Goal: Task Accomplishment & Management: Manage account settings

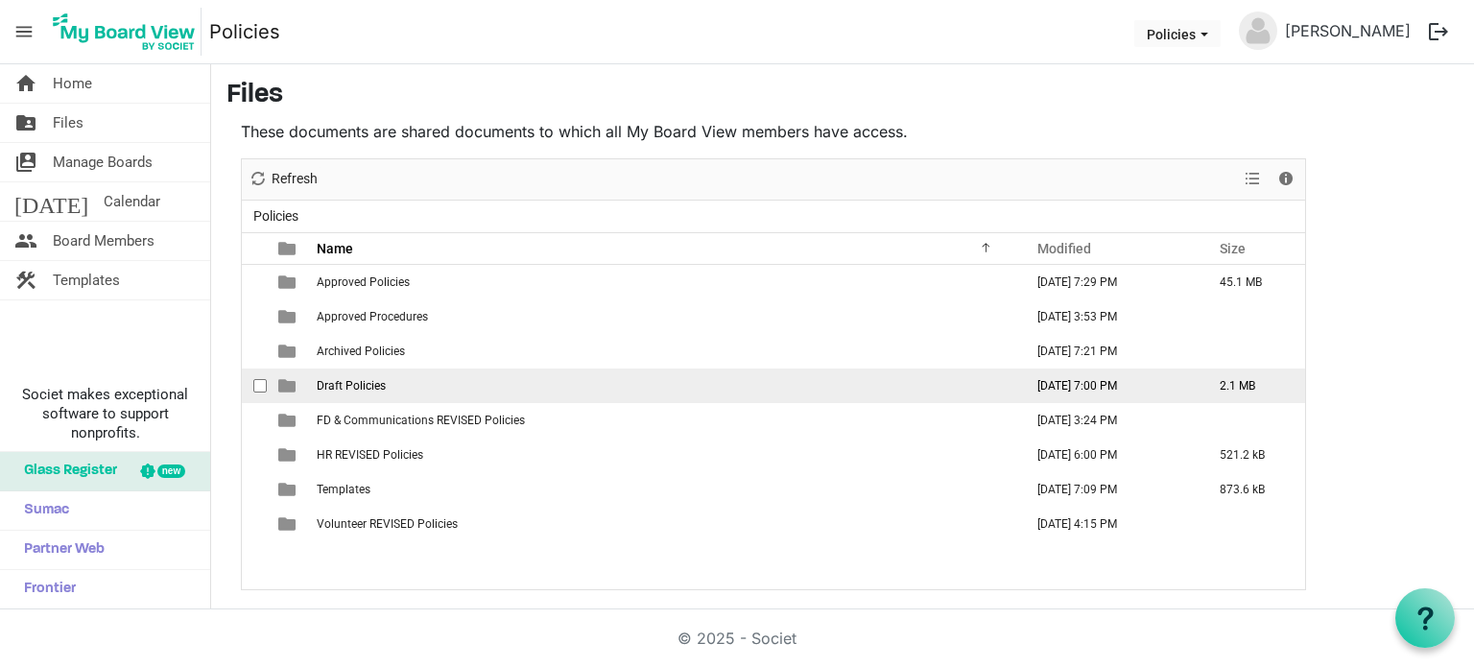
click at [363, 389] on span "Draft Policies" at bounding box center [351, 385] width 69 height 13
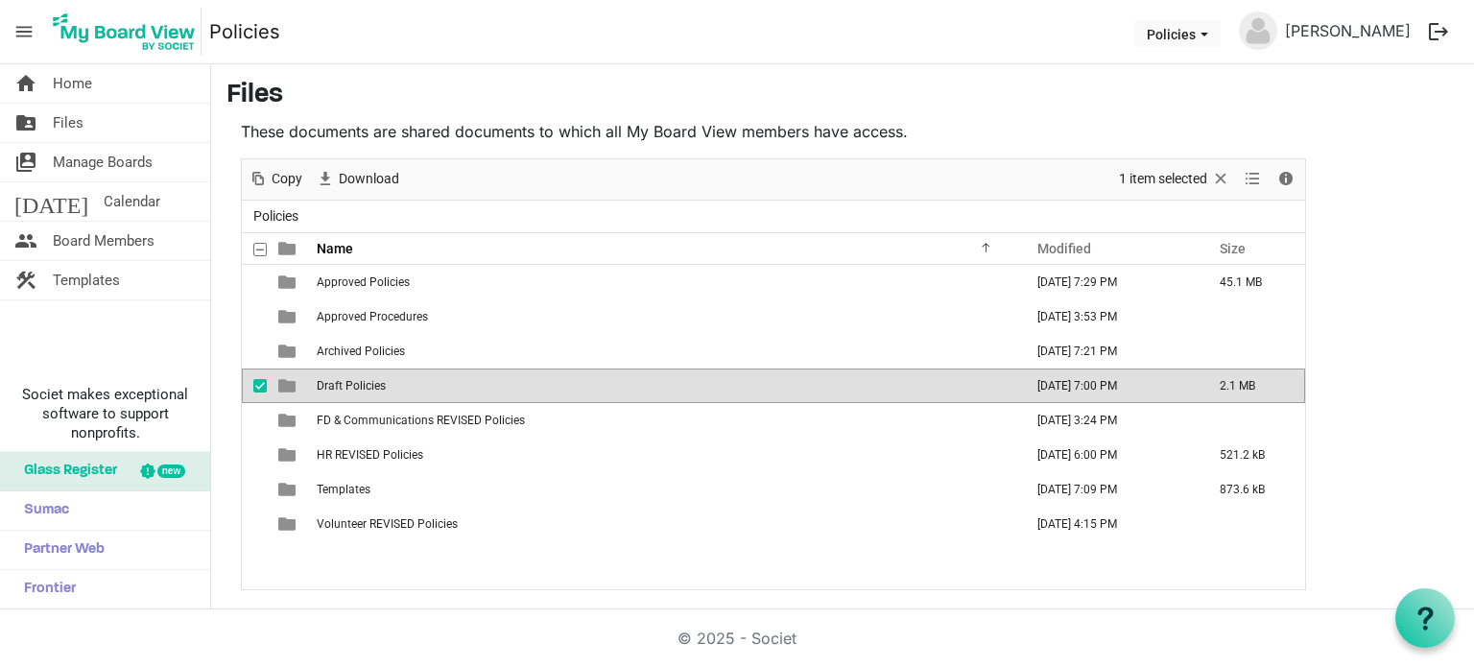
click at [363, 389] on span "Draft Policies" at bounding box center [351, 385] width 69 height 13
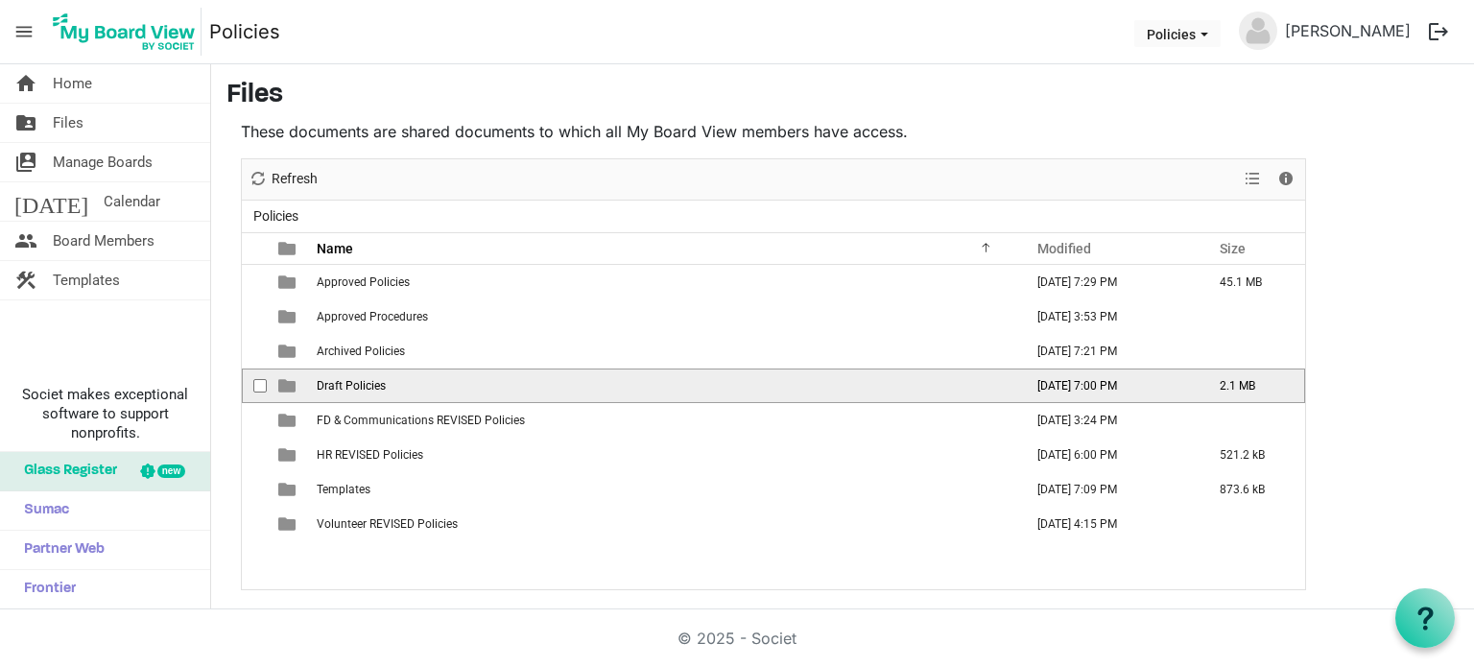
click at [363, 389] on span "Draft Policies" at bounding box center [351, 385] width 69 height 13
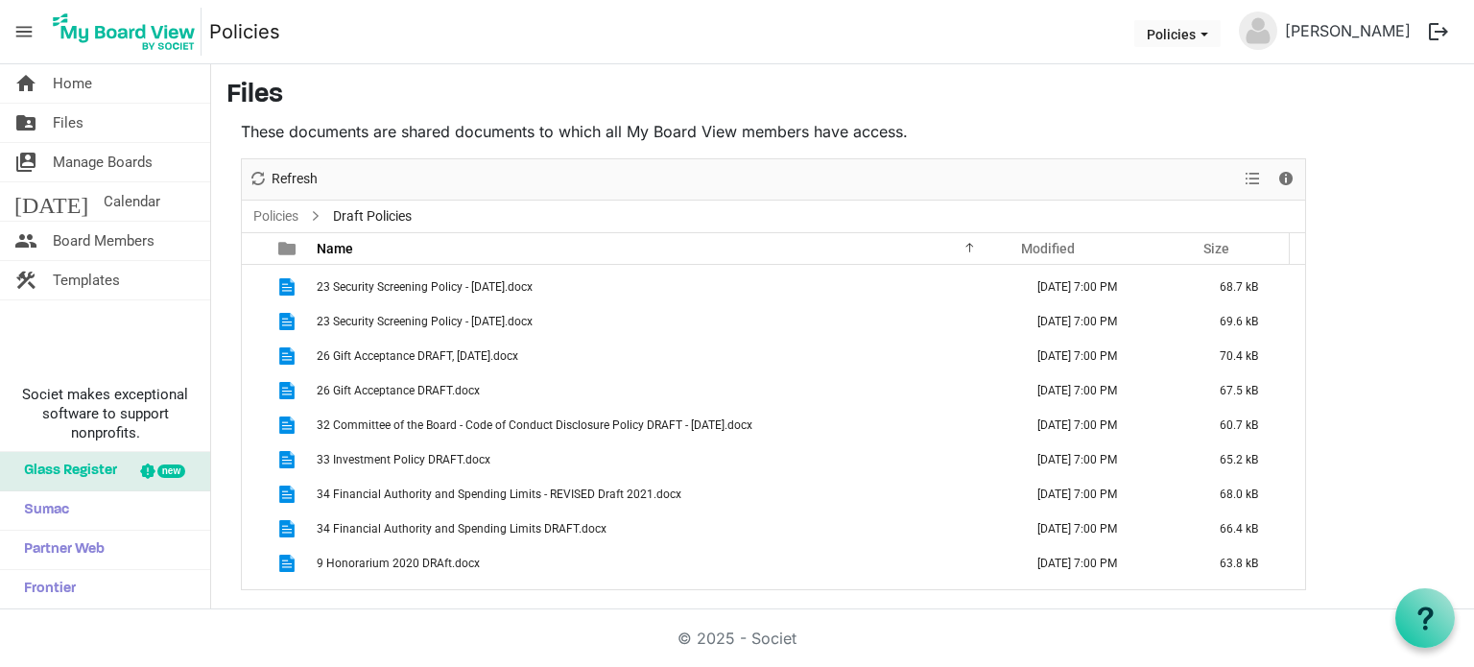
scroll to position [711, 0]
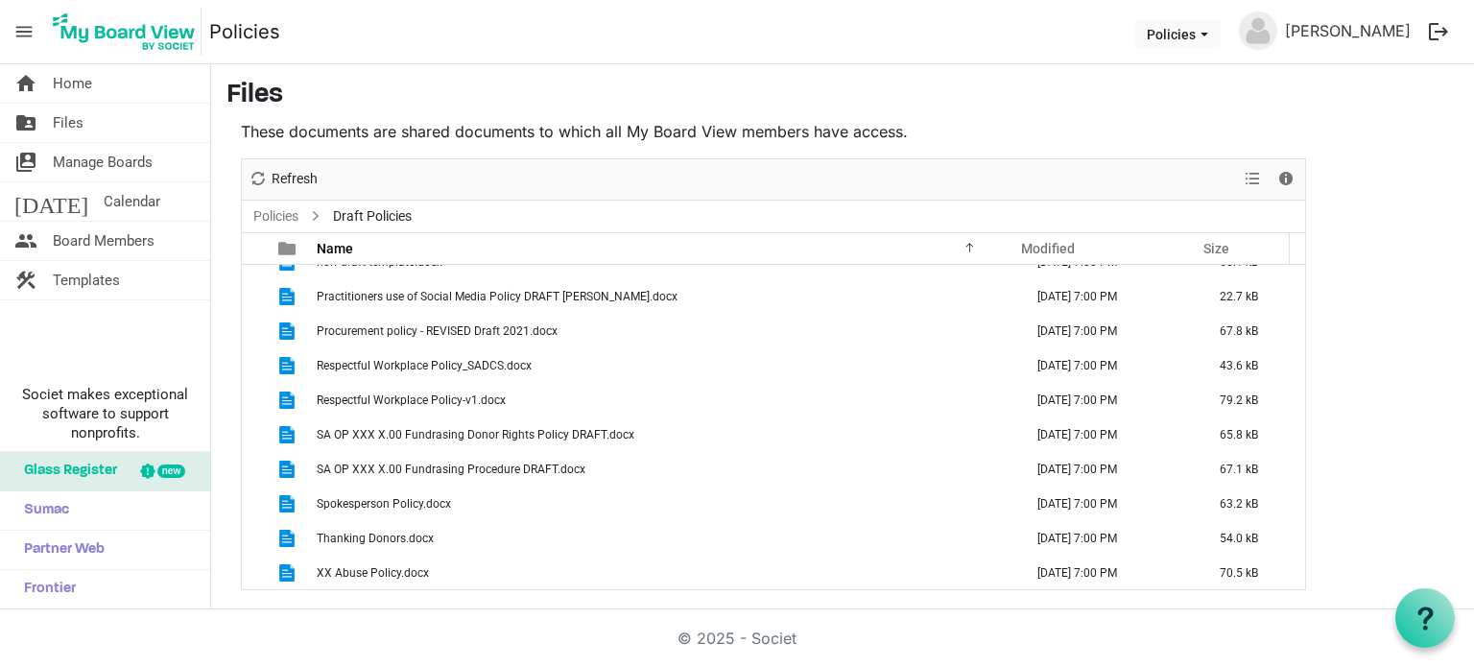
click at [1355, 327] on main "Files These documents are shared documents to which all My Board View members h…" at bounding box center [842, 334] width 1263 height 541
click at [153, 132] on link "folder_shared Files" at bounding box center [105, 123] width 210 height 38
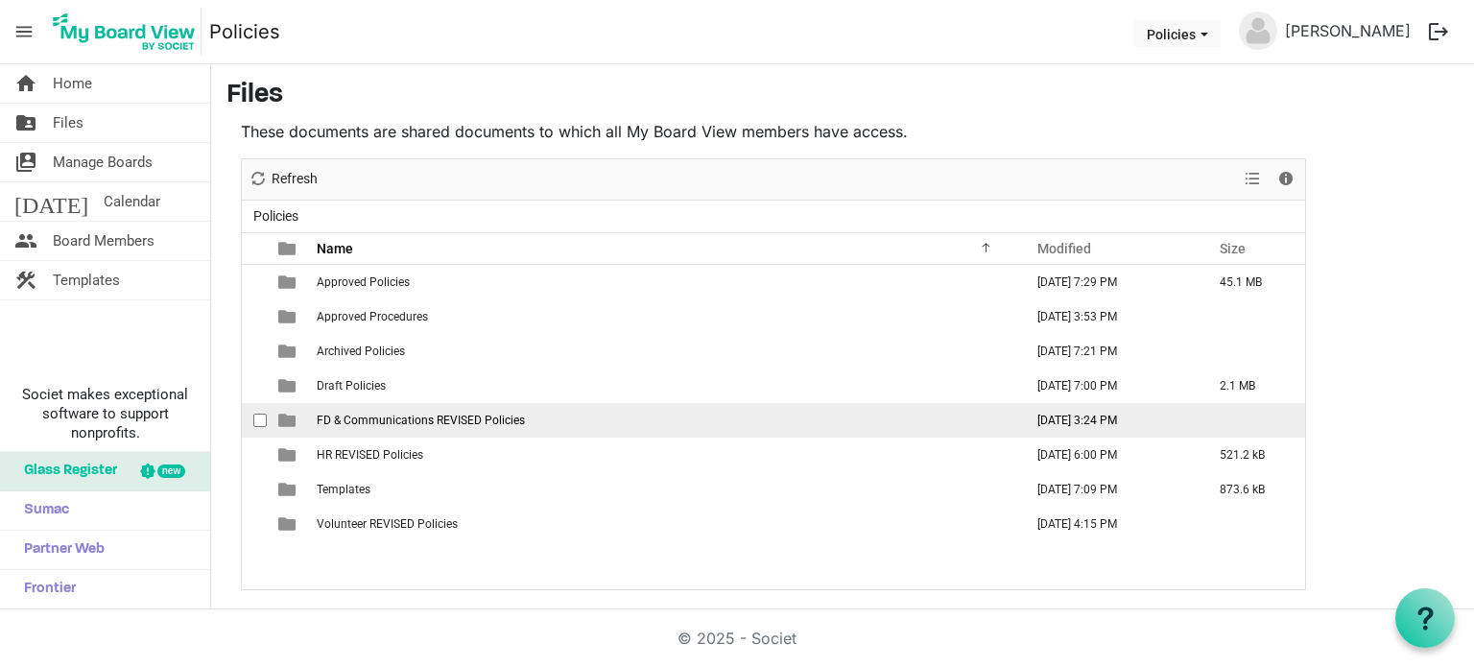
click at [412, 421] on span "FD & Communications REVISED Policies" at bounding box center [421, 420] width 208 height 13
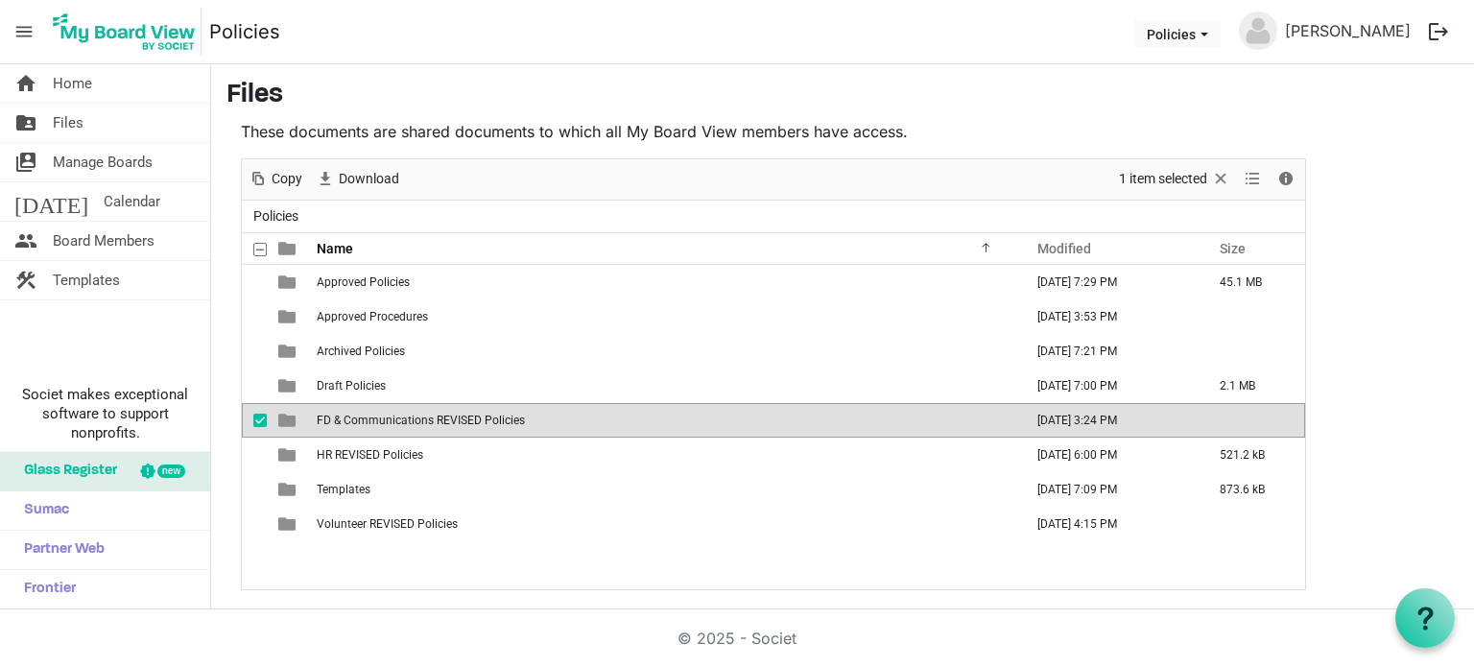
click at [412, 421] on span "FD & Communications REVISED Policies" at bounding box center [421, 420] width 208 height 13
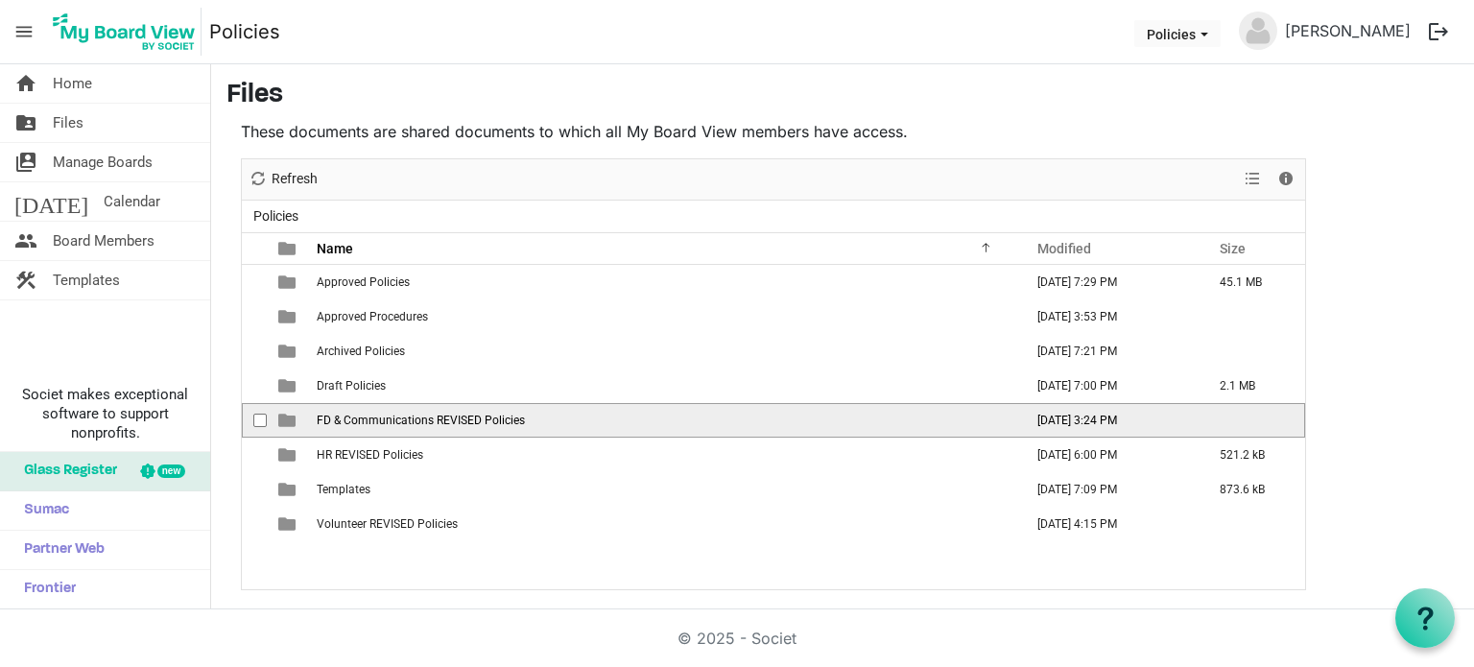
click at [412, 421] on span "FD & Communications REVISED Policies" at bounding box center [421, 420] width 208 height 13
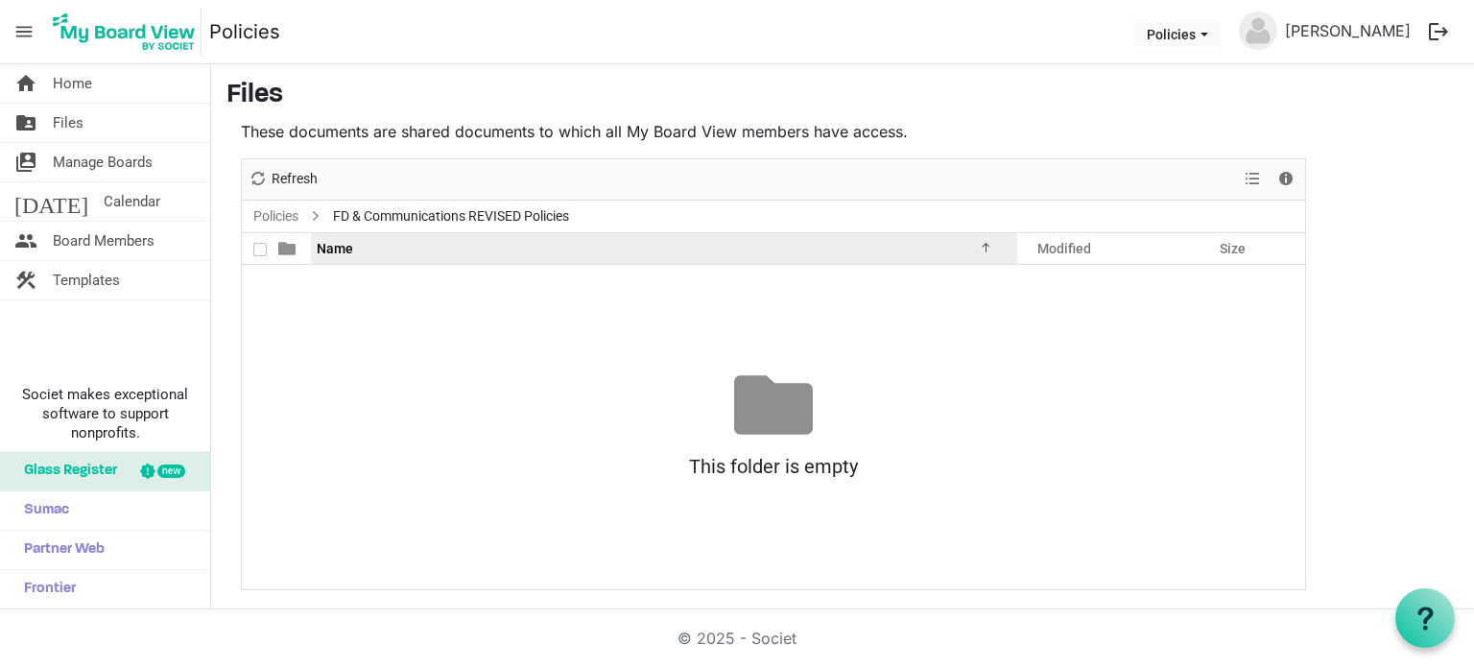
click at [580, 261] on th "Name" at bounding box center [664, 248] width 706 height 31
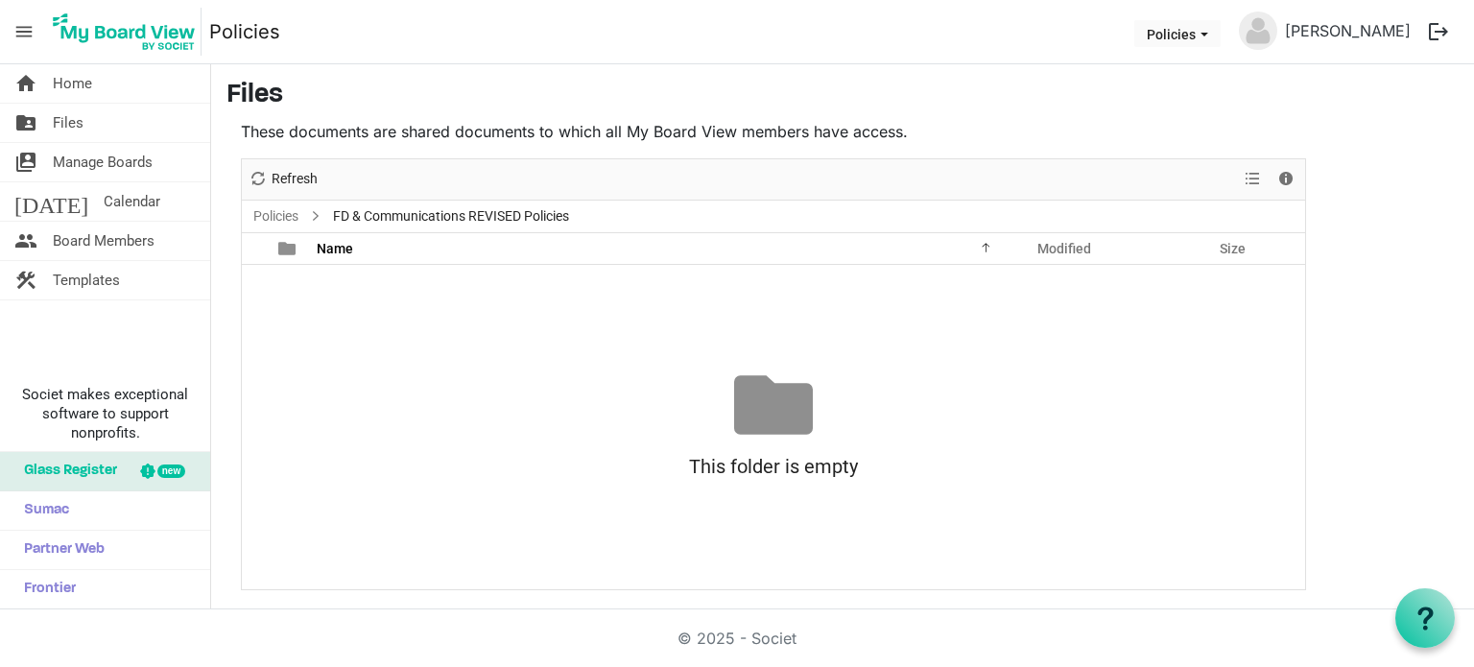
click at [981, 402] on div "This folder is empty Drag files here to upload" at bounding box center [773, 427] width 1063 height 123
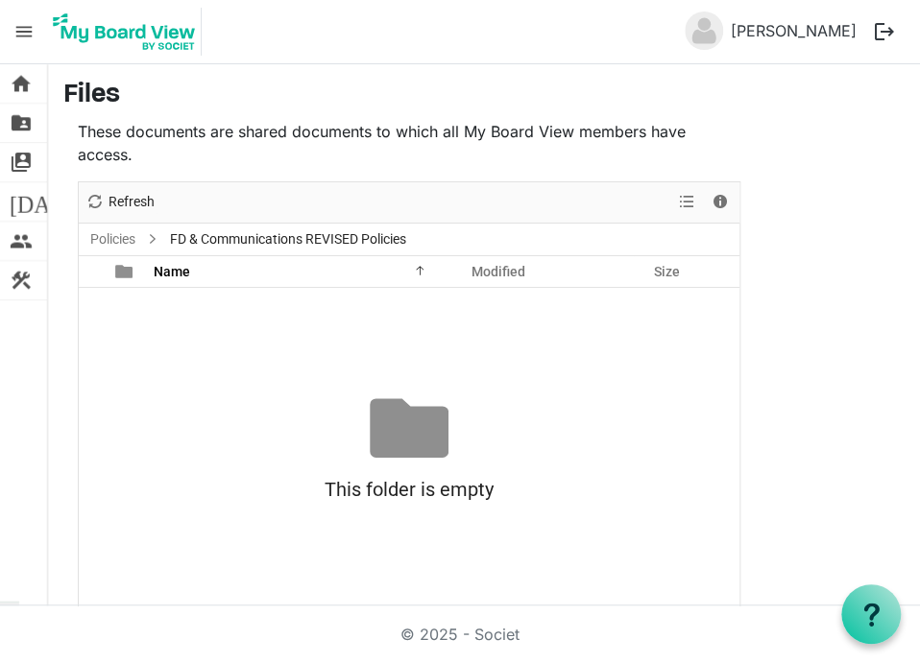
scroll to position [22, 0]
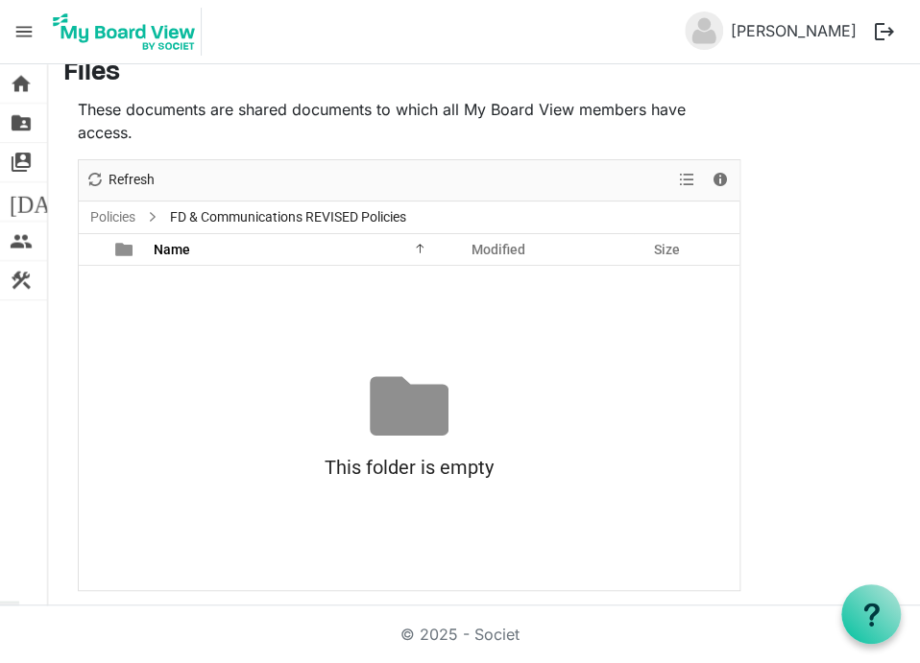
click at [269, 306] on div "No records to display This folder is empty Drag files here to upload" at bounding box center [409, 428] width 660 height 324
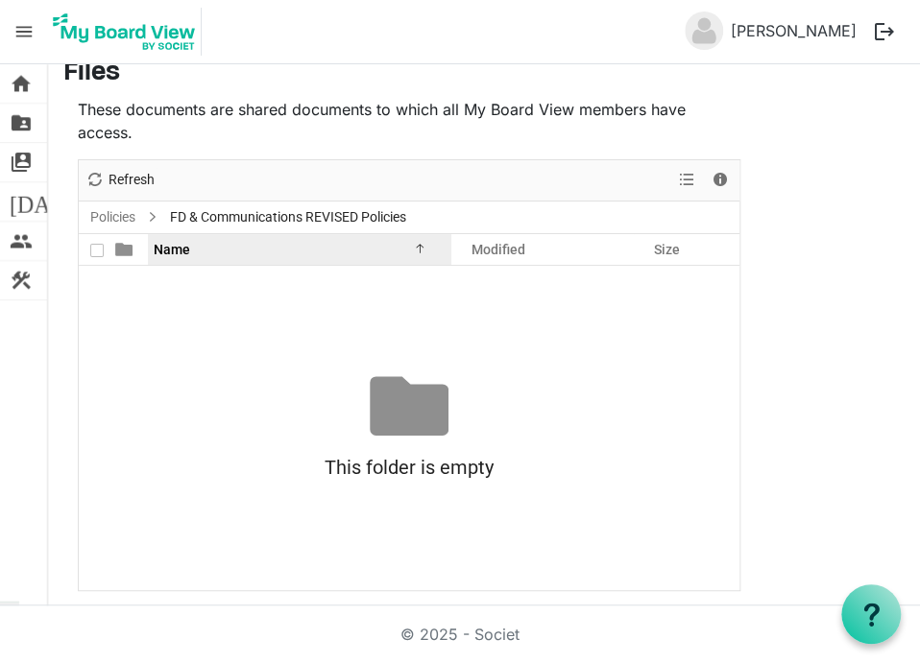
click at [158, 248] on span "Name" at bounding box center [172, 249] width 36 height 15
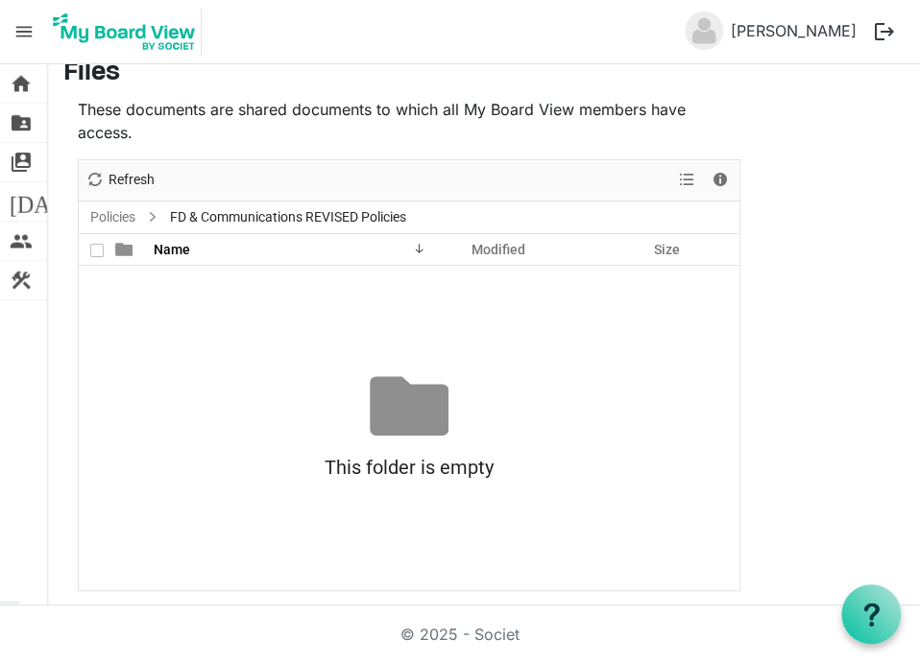
click at [95, 252] on div at bounding box center [98, 249] width 28 height 28
click at [425, 460] on div "This folder is empty" at bounding box center [409, 467] width 660 height 44
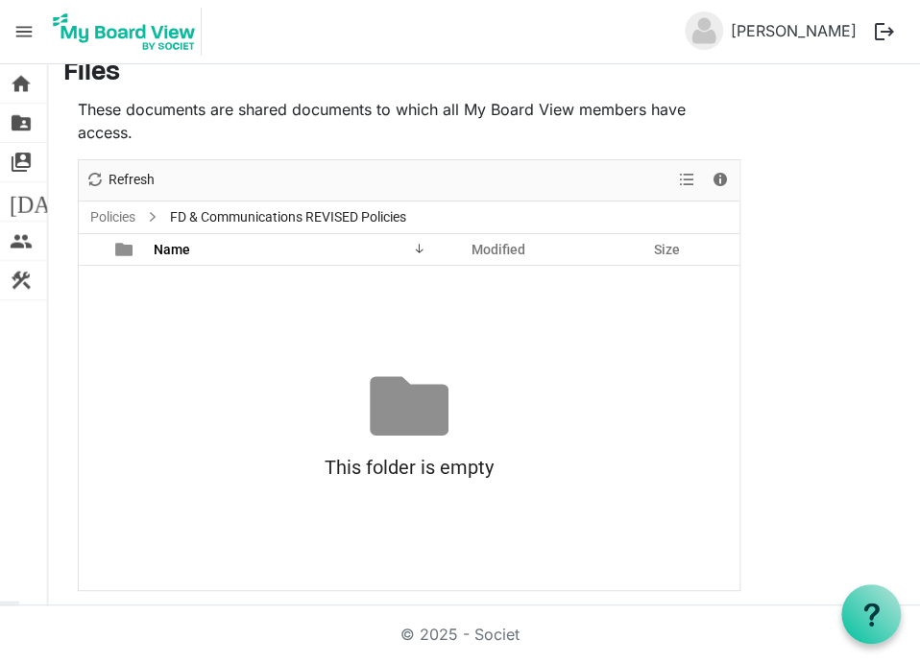
click at [432, 403] on div at bounding box center [409, 406] width 79 height 79
click at [120, 181] on span "Refresh" at bounding box center [132, 180] width 50 height 24
click at [120, 181] on div at bounding box center [409, 375] width 660 height 430
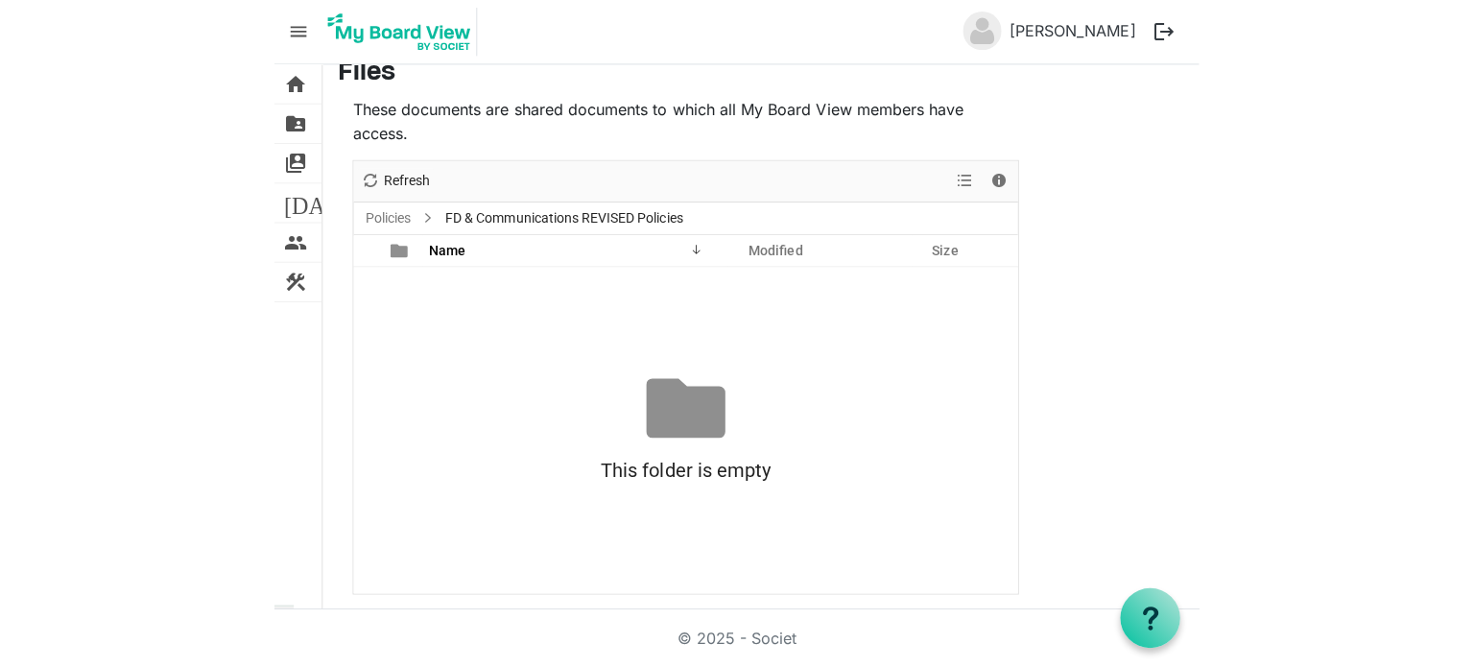
scroll to position [0, 0]
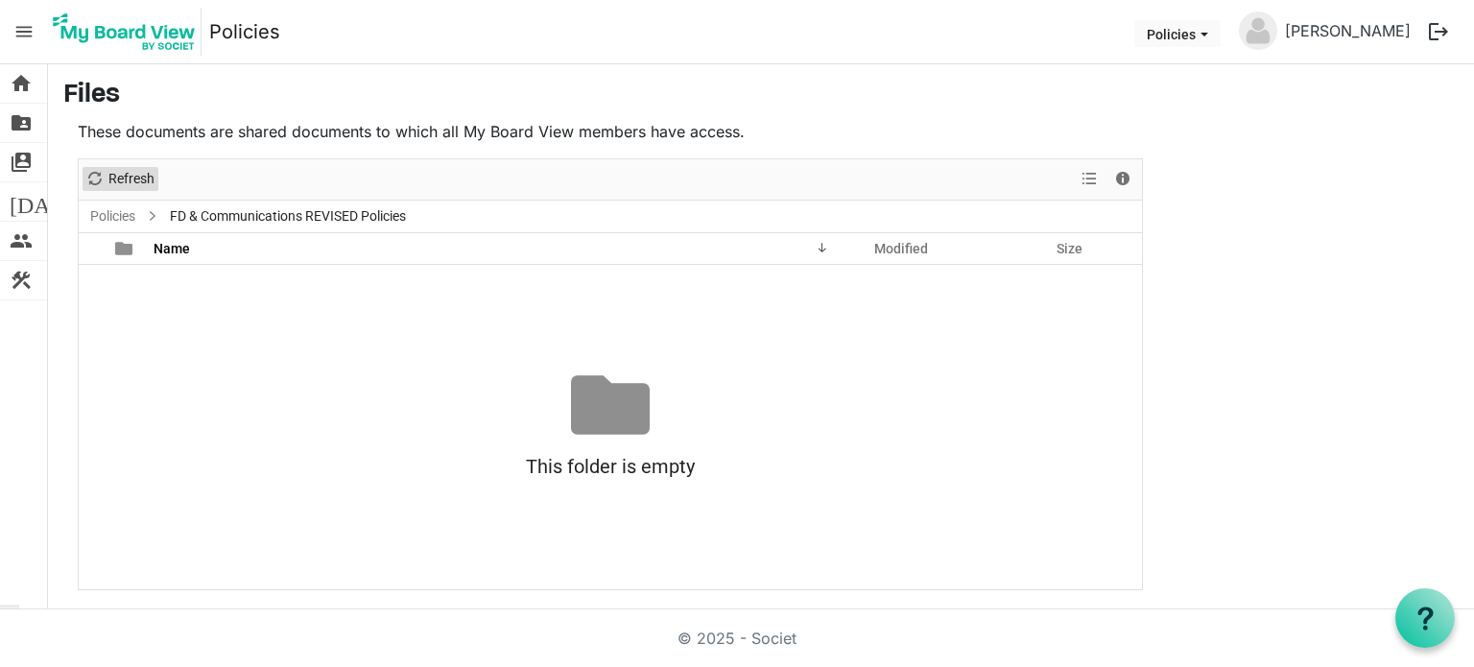
click at [125, 180] on span "Refresh" at bounding box center [132, 179] width 50 height 24
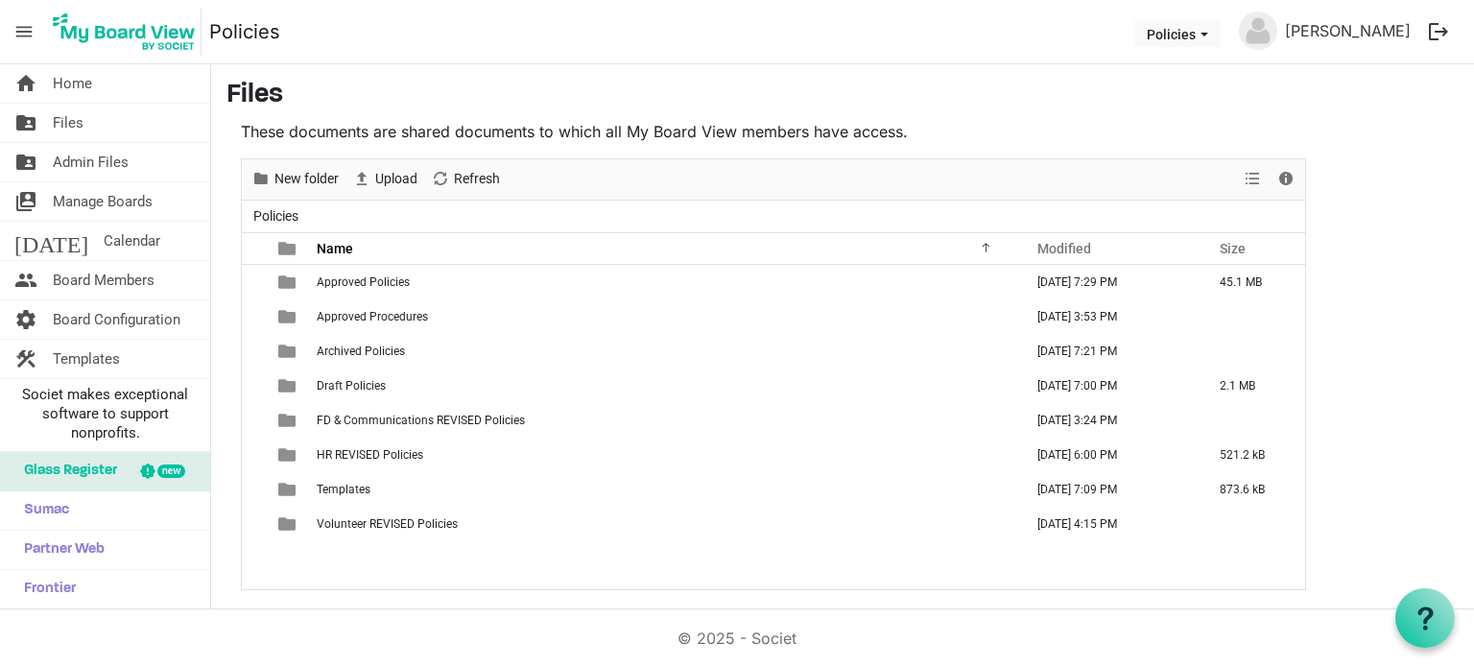
click at [1398, 525] on main "Files These documents are shared documents to which all My Board View members h…" at bounding box center [842, 334] width 1263 height 541
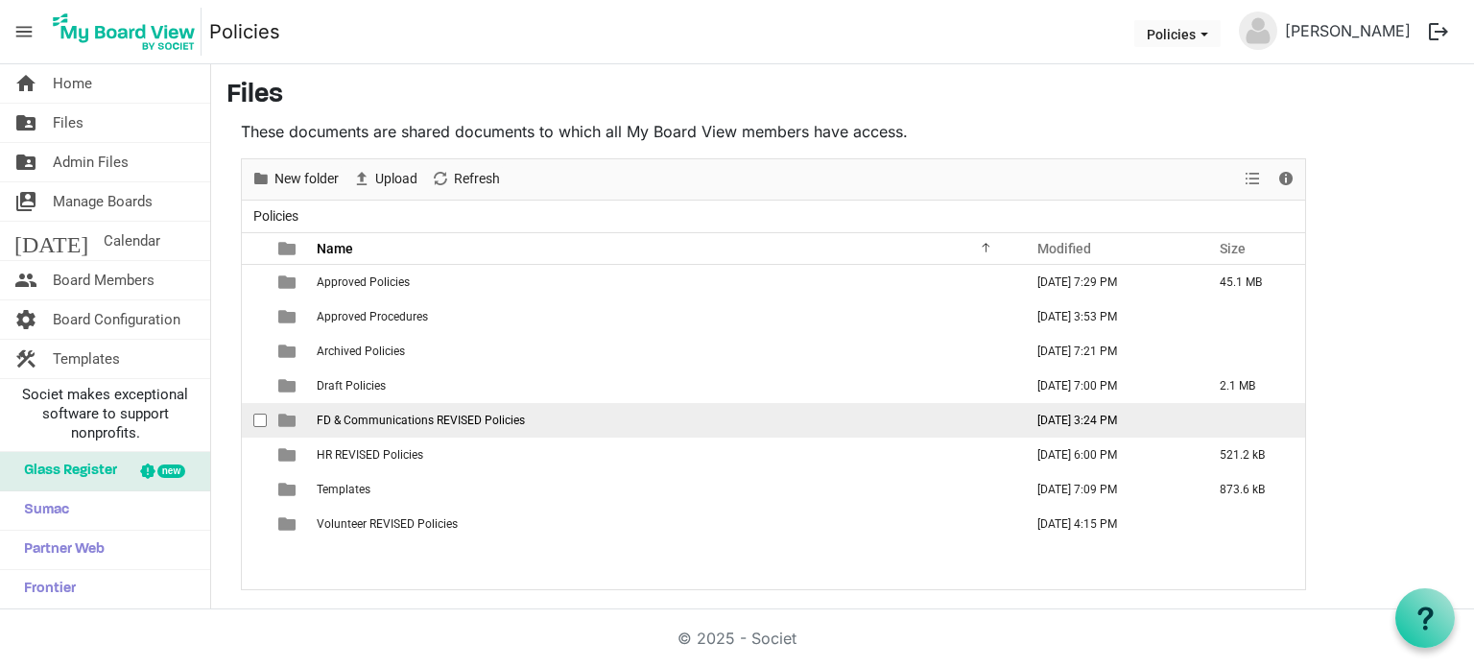
click at [563, 418] on td "FD & Communications REVISED Policies" at bounding box center [664, 420] width 706 height 35
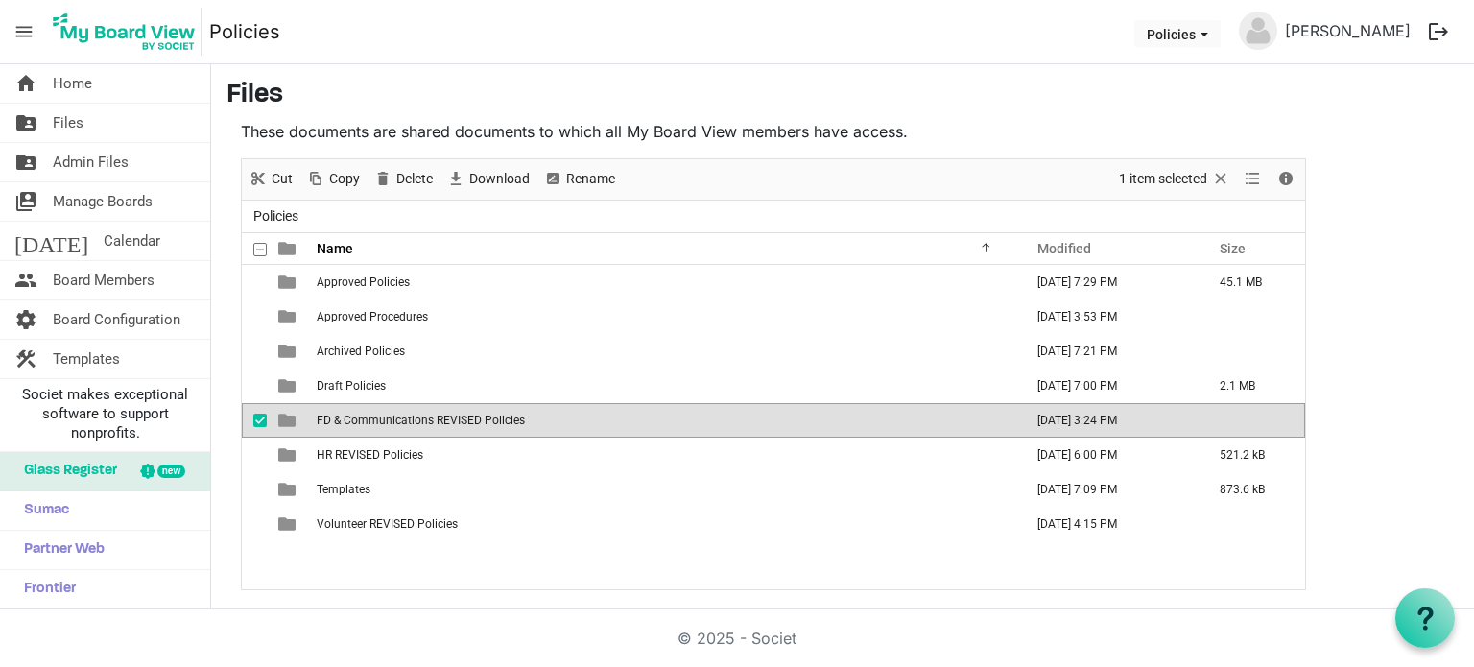
click at [563, 418] on td "FD & Communications REVISED Policies" at bounding box center [664, 420] width 706 height 35
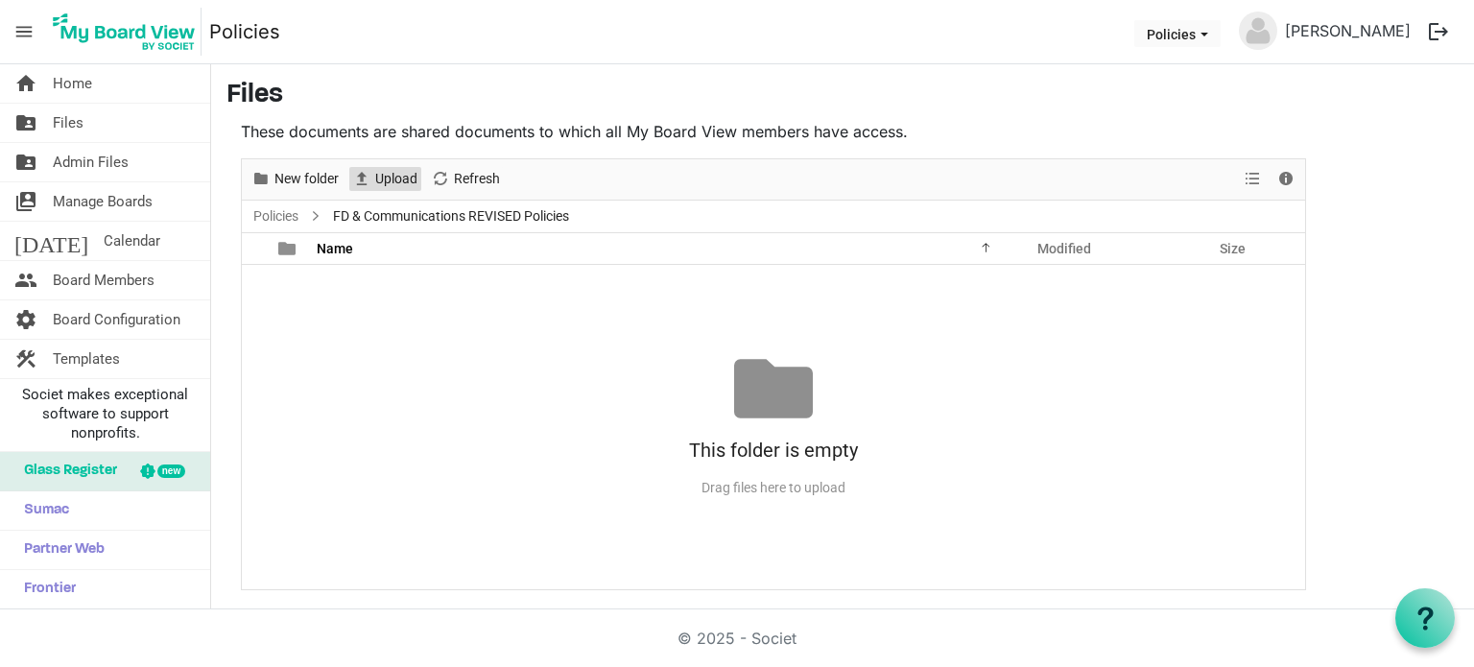
click at [376, 178] on span "Upload" at bounding box center [396, 179] width 46 height 24
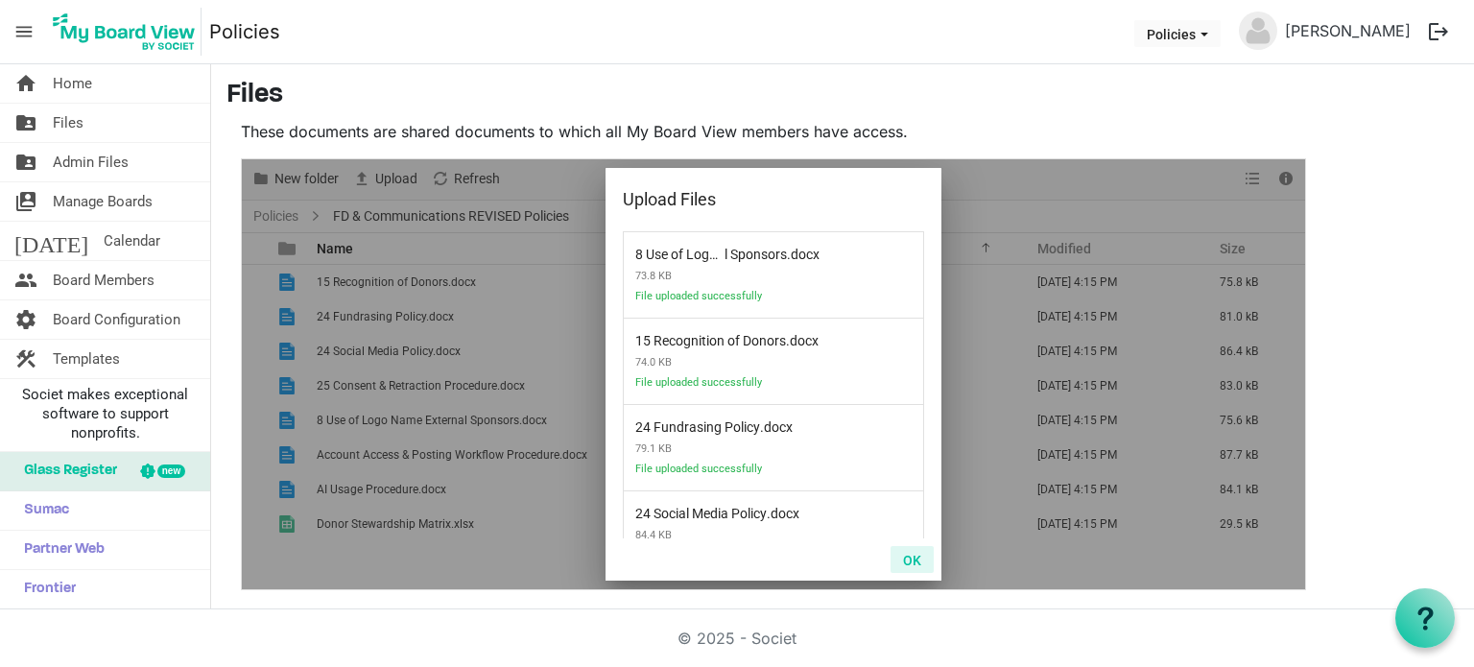
click at [920, 556] on button "OK" at bounding box center [912, 559] width 43 height 27
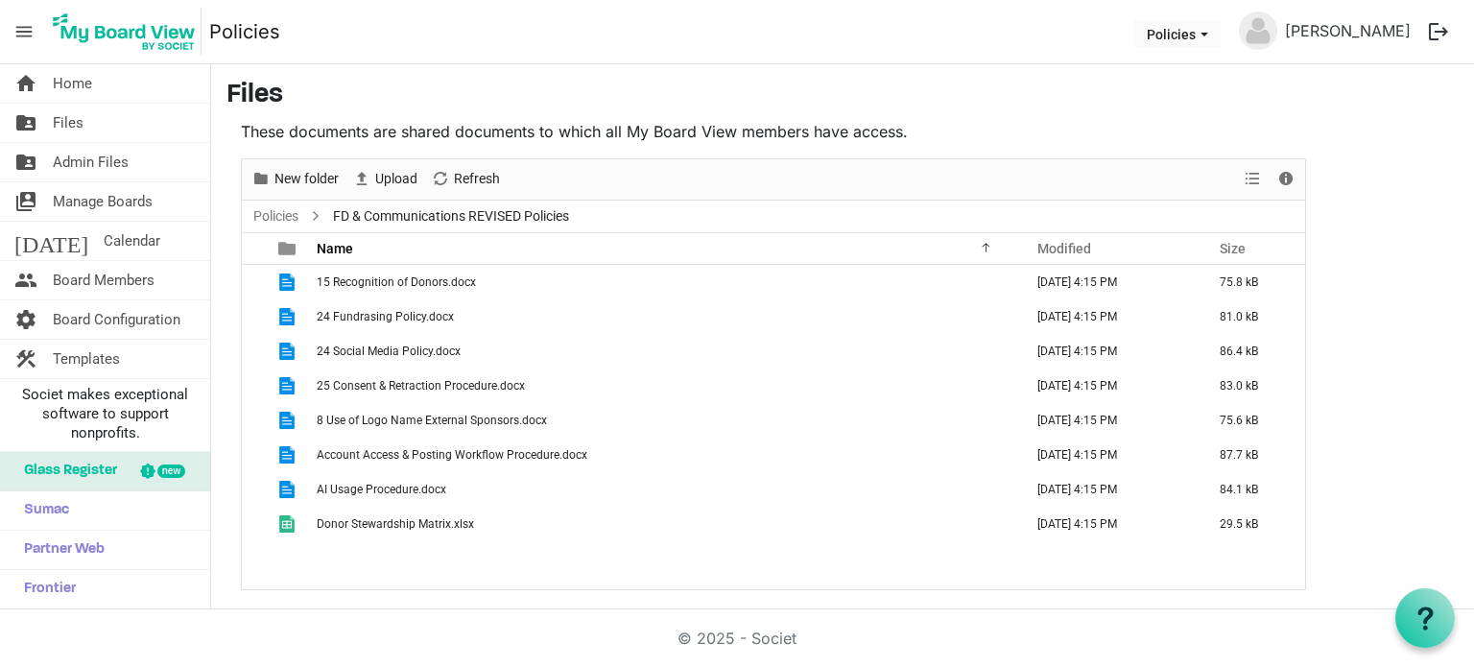
click at [1449, 193] on main "Files These documents are shared documents to which all My Board View members h…" at bounding box center [842, 334] width 1263 height 541
click at [1385, 404] on main "Files These documents are shared documents to which all My Board View members h…" at bounding box center [842, 334] width 1263 height 541
